Goal: Check status

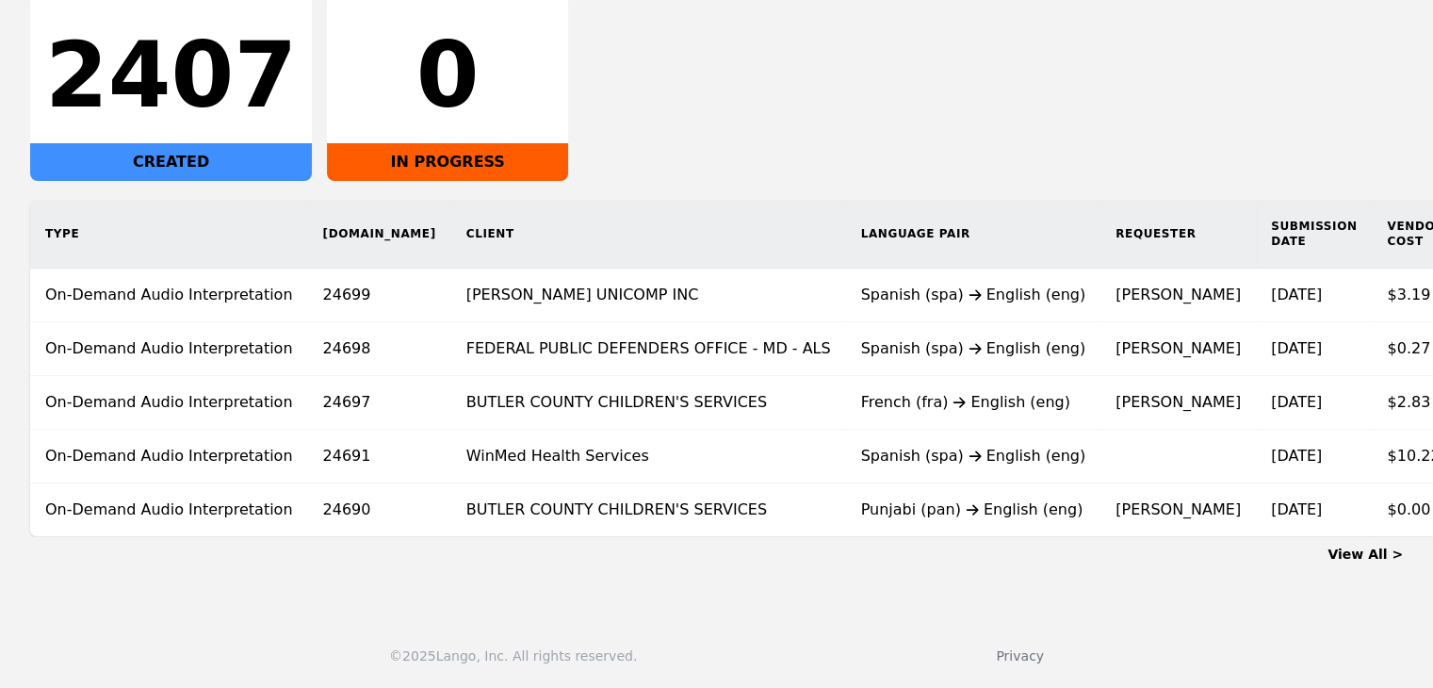
scroll to position [0, 194]
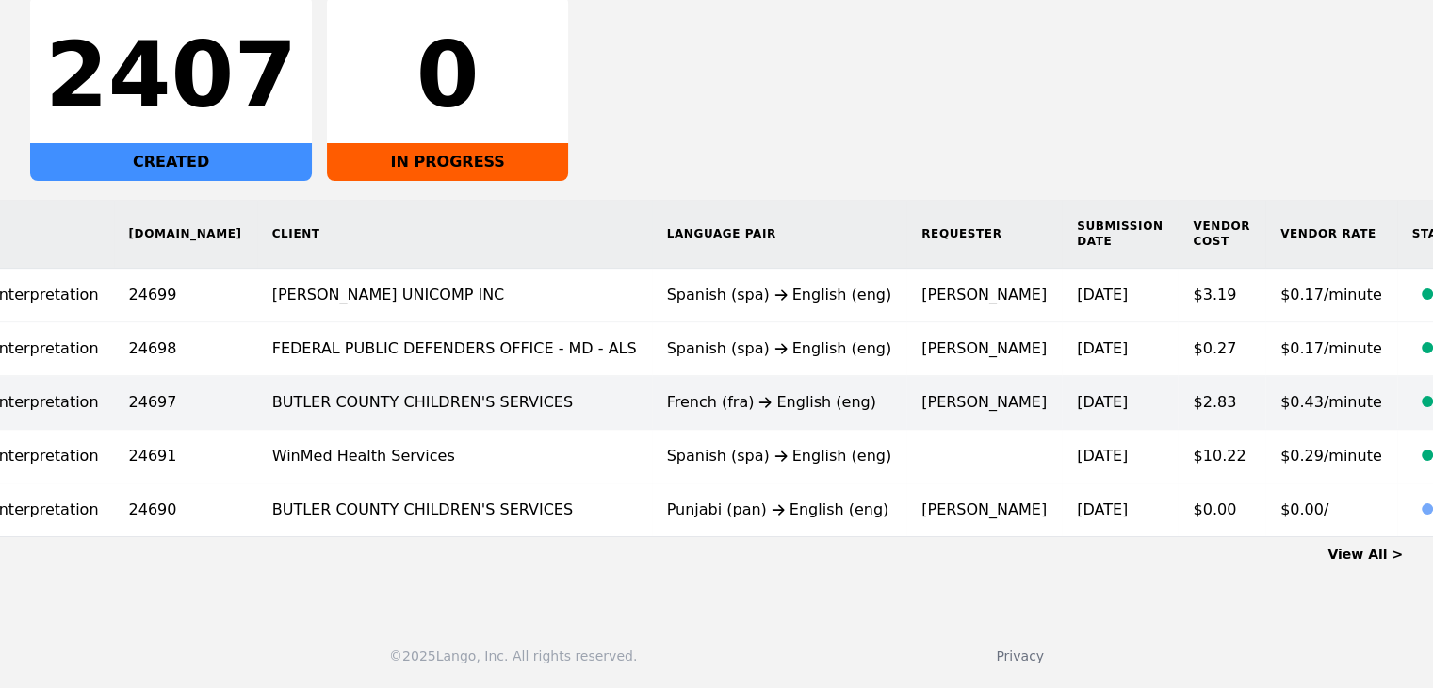
click at [1077, 394] on time "[DATE]" at bounding box center [1102, 402] width 51 height 18
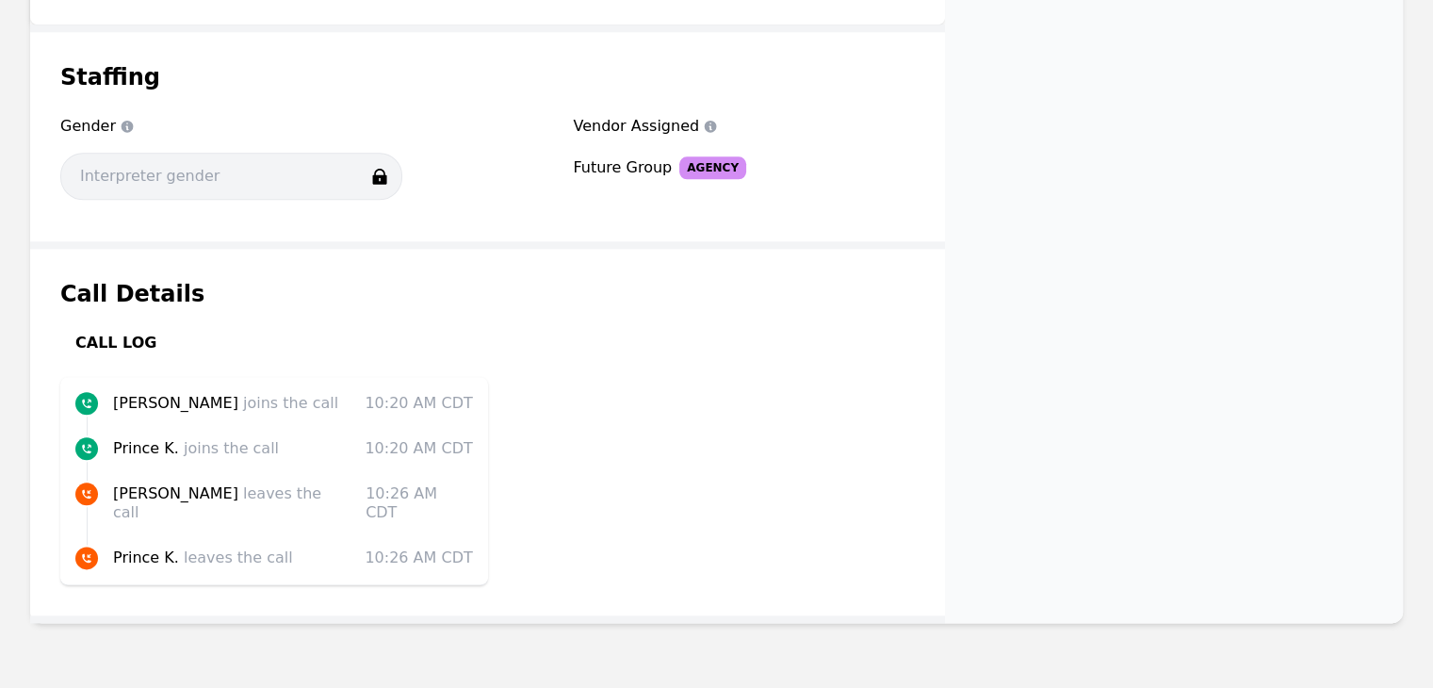
scroll to position [2203, 0]
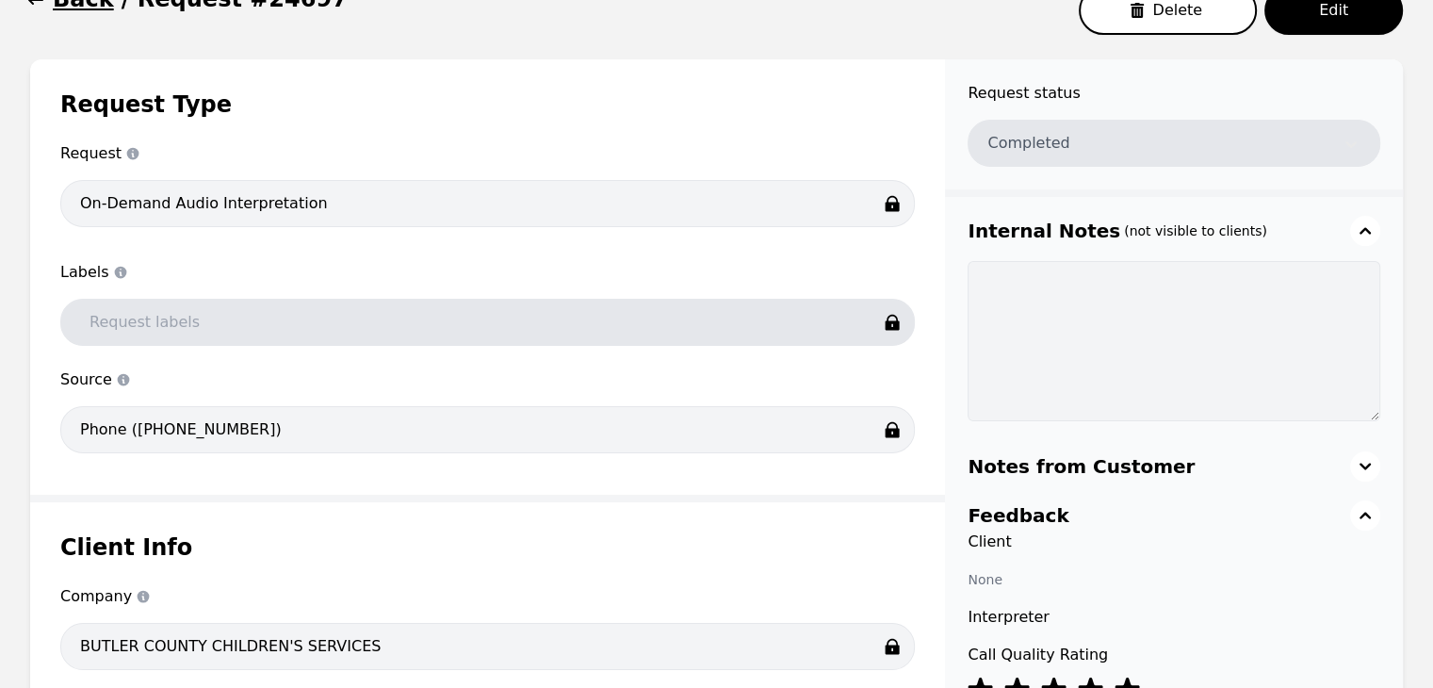
click at [38, 5] on icon "button" at bounding box center [35, 0] width 19 height 19
